Goal: Find specific page/section: Find specific page/section

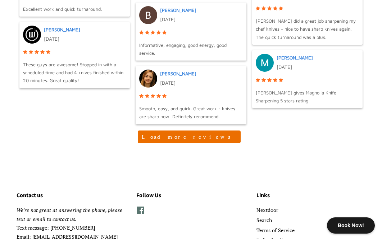
scroll to position [773, 0]
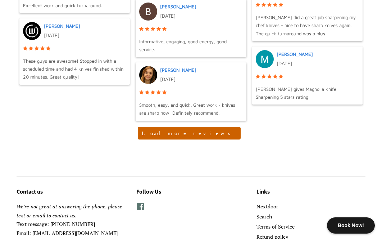
click at [199, 134] on button "Load more reviews" at bounding box center [189, 133] width 103 height 13
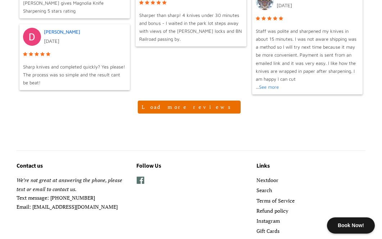
scroll to position [1299, 0]
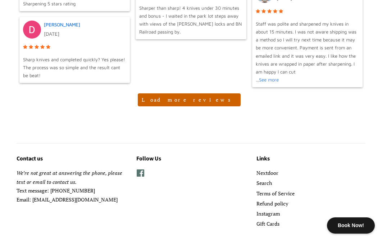
click at [200, 99] on button "Load more reviews" at bounding box center [189, 99] width 103 height 13
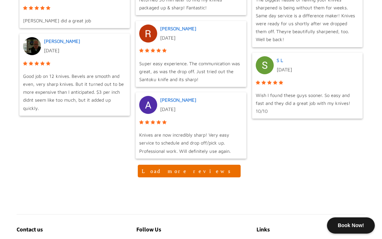
scroll to position [1774, 0]
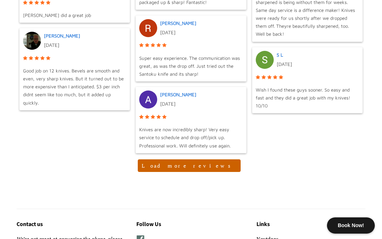
click at [194, 159] on button "Load more reviews" at bounding box center [189, 165] width 103 height 13
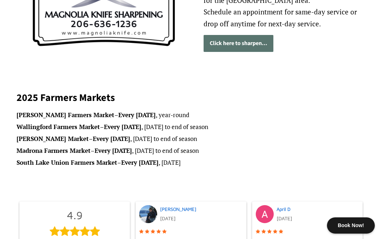
scroll to position [159, 0]
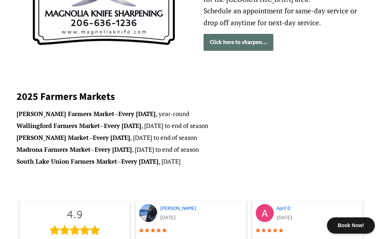
click at [17, 113] on strong "Ballard Farmers Market" at bounding box center [66, 113] width 98 height 8
click at [18, 122] on strong "Wallingford Farmers Market" at bounding box center [58, 125] width 83 height 8
click at [19, 133] on li "Queen Anne Farmers Market – Every Thursday , June 19th to end of season" at bounding box center [191, 137] width 349 height 10
click at [20, 145] on li "Madrona Farmers Market – Every Friday , May 16th to end of season" at bounding box center [191, 149] width 349 height 10
click at [25, 160] on strong "South Lake Union Farmers Market" at bounding box center [67, 161] width 101 height 8
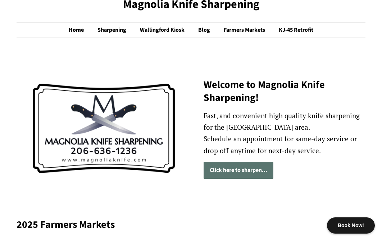
scroll to position [0, 0]
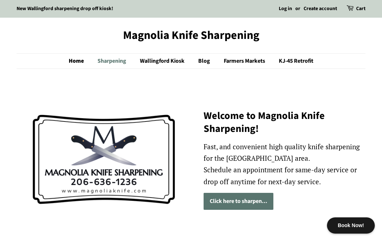
click at [114, 63] on link "Sharpening" at bounding box center [112, 61] width 41 height 15
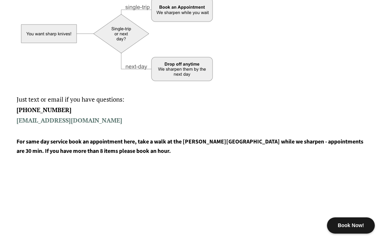
scroll to position [53, 0]
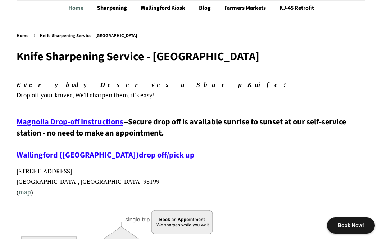
click at [82, 11] on link "Home" at bounding box center [79, 8] width 22 height 15
